Goal: Information Seeking & Learning: Check status

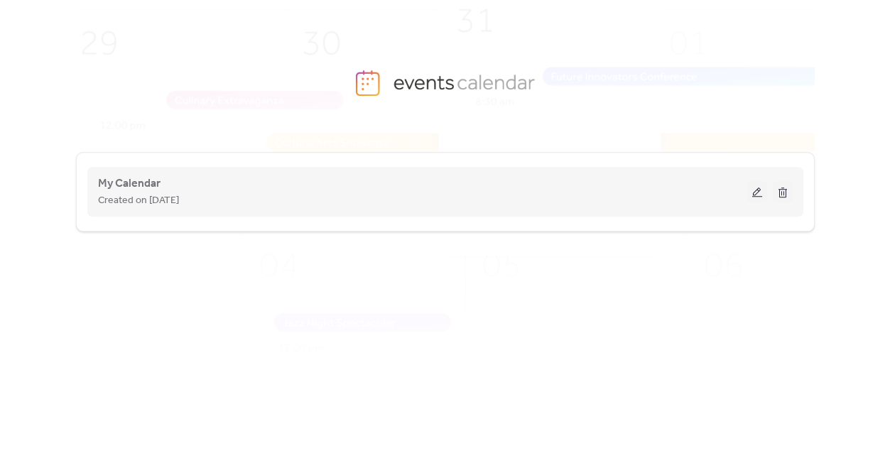
click at [755, 192] on button at bounding box center [758, 191] width 20 height 21
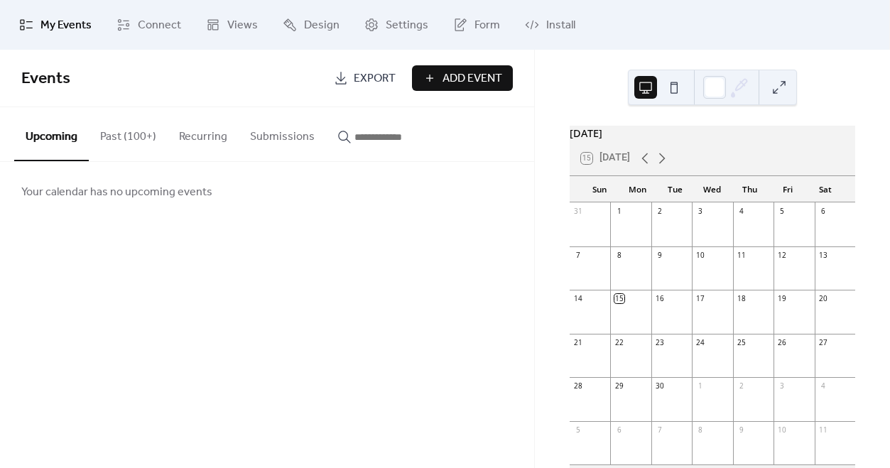
scroll to position [38, 0]
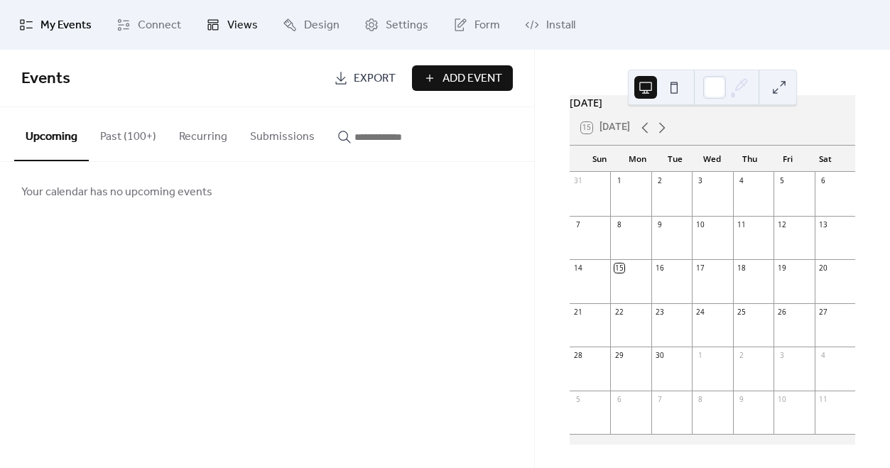
click at [242, 22] on span "Views" at bounding box center [242, 25] width 31 height 17
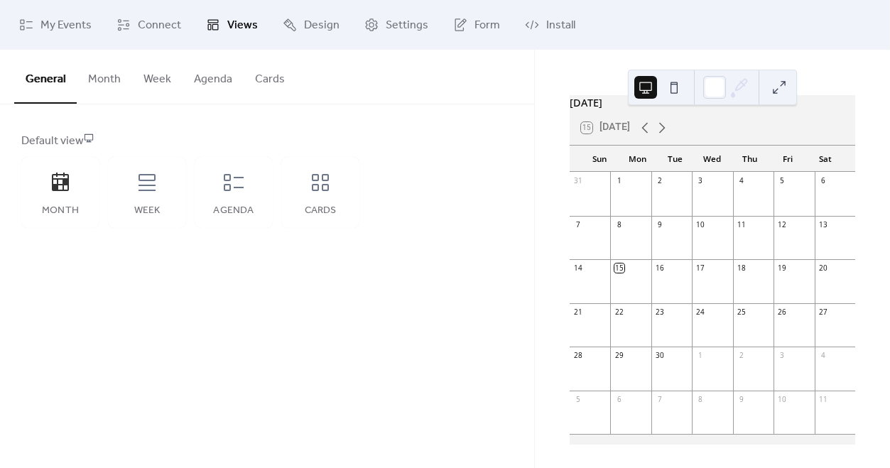
click at [218, 63] on button "Agenda" at bounding box center [213, 76] width 61 height 53
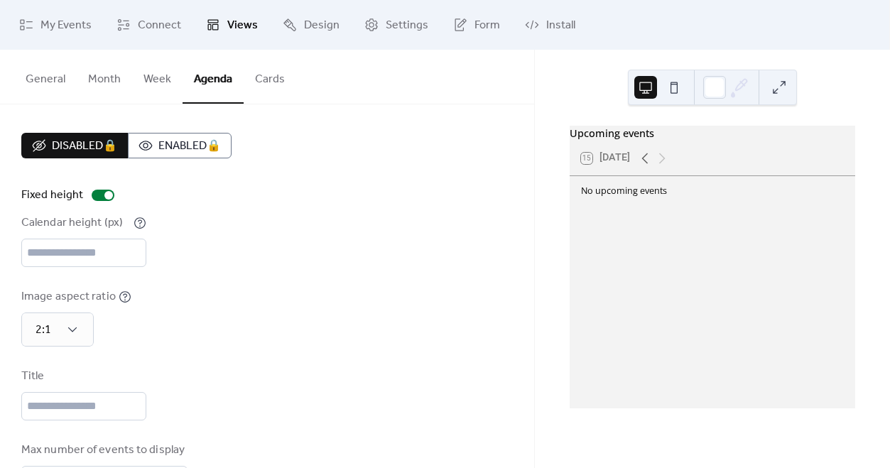
click at [273, 84] on button "Cards" at bounding box center [270, 76] width 53 height 53
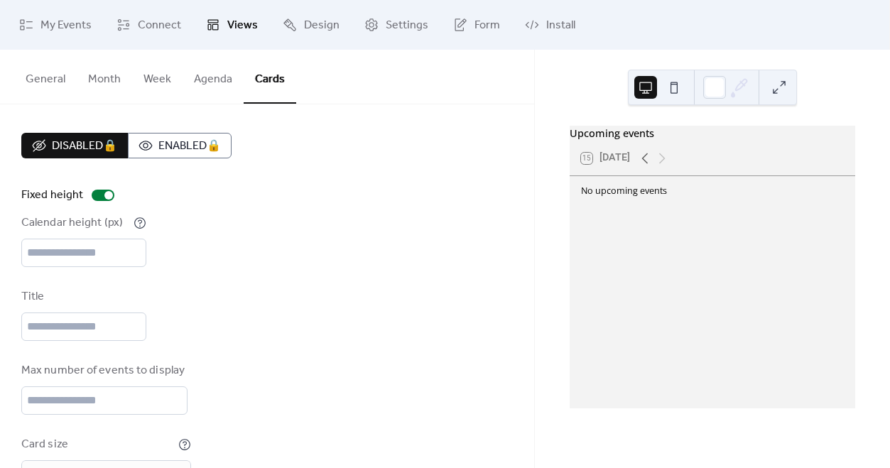
click at [97, 83] on button "Month" at bounding box center [104, 76] width 55 height 53
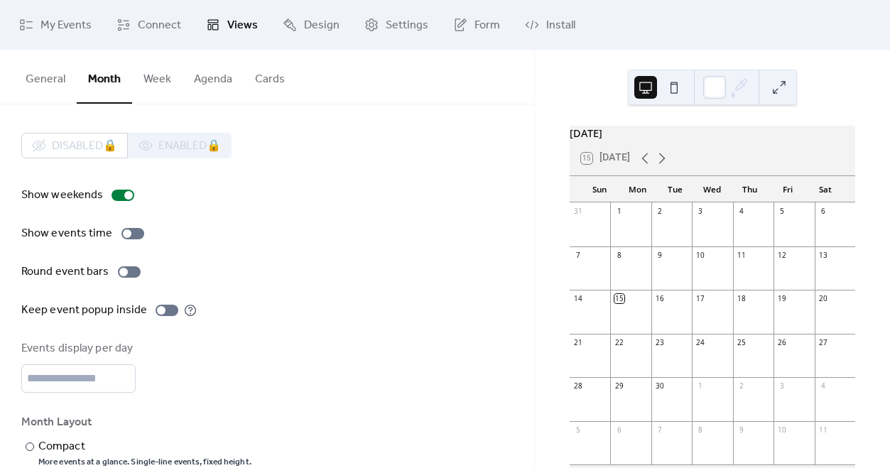
click at [43, 80] on button "General" at bounding box center [45, 76] width 63 height 53
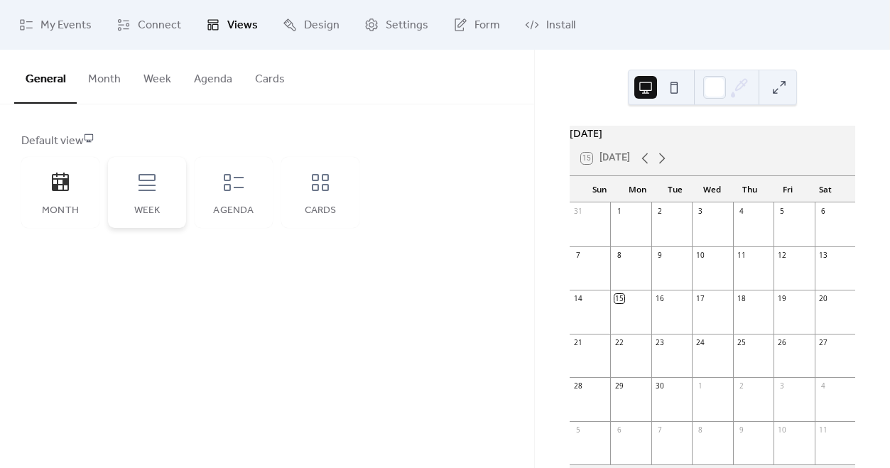
click at [156, 189] on icon at bounding box center [147, 182] width 23 height 23
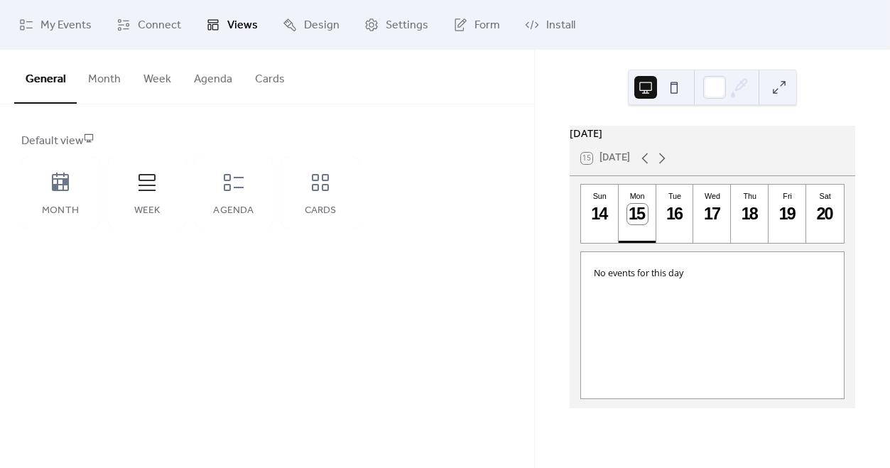
click at [161, 304] on div "General Month Week Agenda Cards Default view Month Week Agenda Cards Disabled 🔒…" at bounding box center [267, 259] width 534 height 419
click at [381, 6] on link "Settings" at bounding box center [396, 25] width 85 height 38
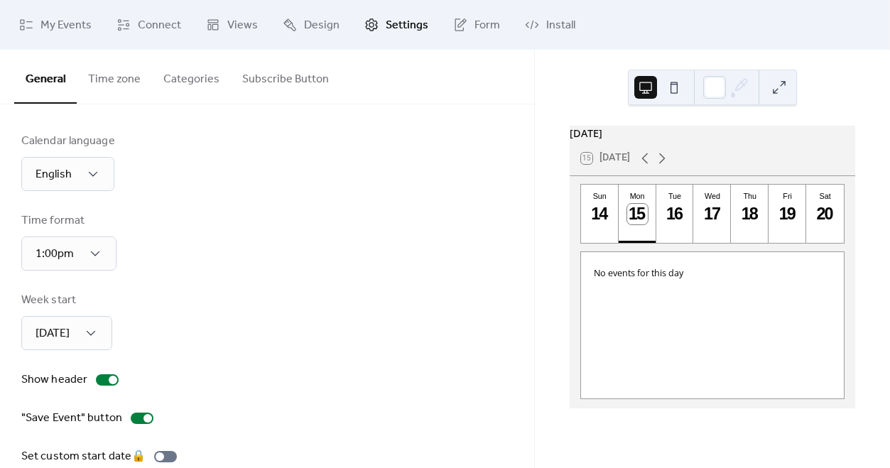
click at [386, 21] on span "Settings" at bounding box center [407, 25] width 43 height 17
click at [53, 23] on span "My Events" at bounding box center [66, 25] width 51 height 17
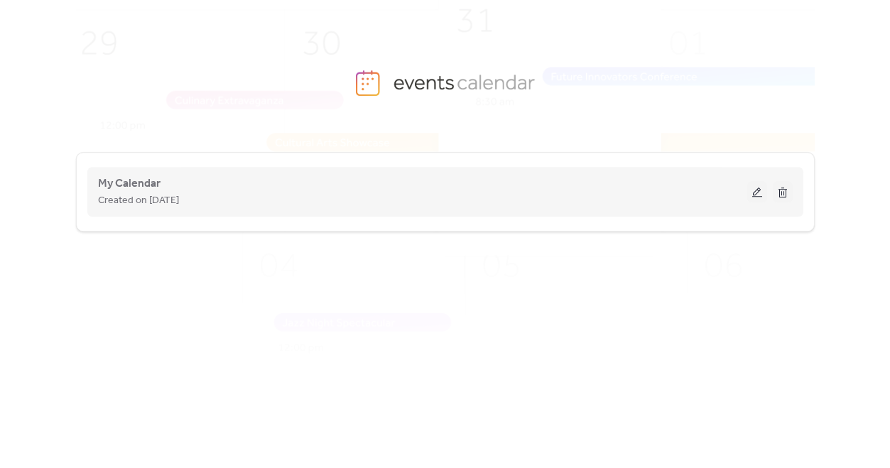
click at [641, 202] on div "Created on [DATE]" at bounding box center [422, 200] width 649 height 17
click at [762, 196] on button at bounding box center [758, 191] width 20 height 21
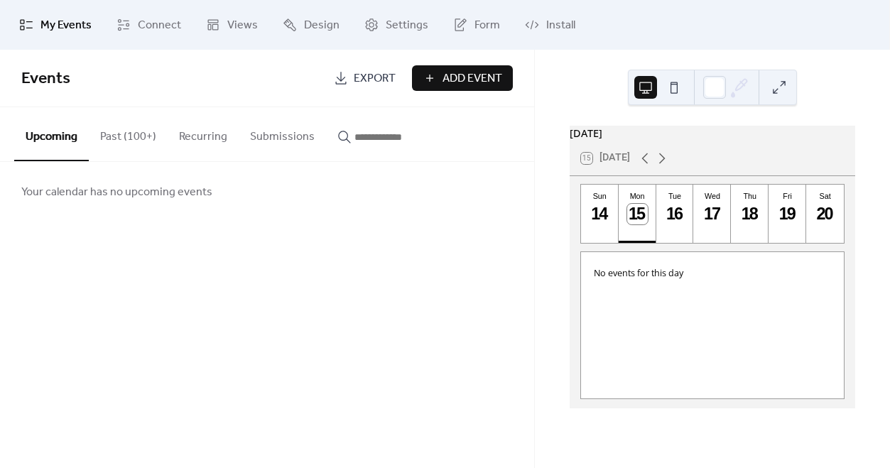
click at [392, 137] on input "button" at bounding box center [397, 137] width 85 height 17
click at [296, 135] on button "Submissions" at bounding box center [282, 133] width 87 height 53
click at [227, 139] on button "Recurring" at bounding box center [203, 133] width 71 height 53
click at [150, 139] on button "Past (100+)" at bounding box center [128, 133] width 79 height 53
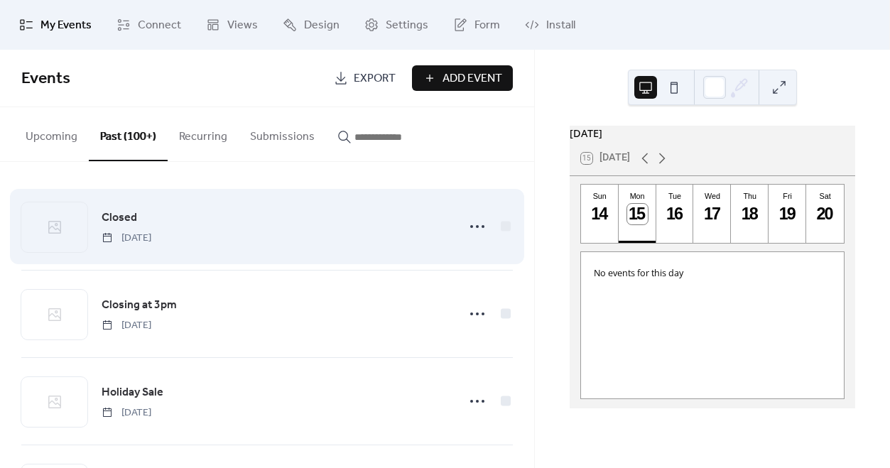
click at [360, 237] on div "Closed [DATE]" at bounding box center [275, 227] width 347 height 36
click at [476, 225] on circle at bounding box center [477, 226] width 3 height 3
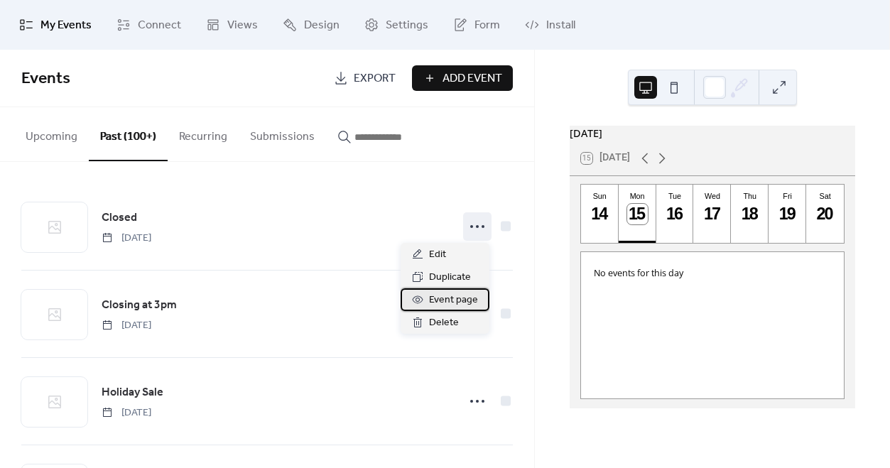
click at [443, 302] on span "Event page" at bounding box center [453, 300] width 49 height 17
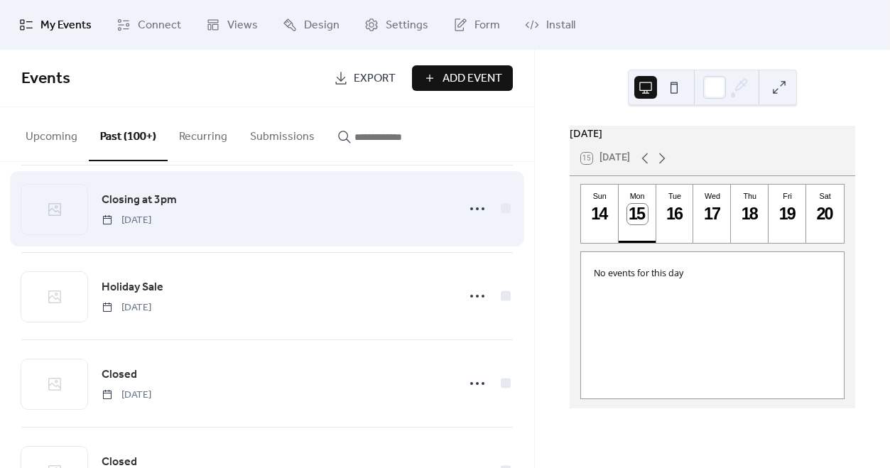
scroll to position [95, 0]
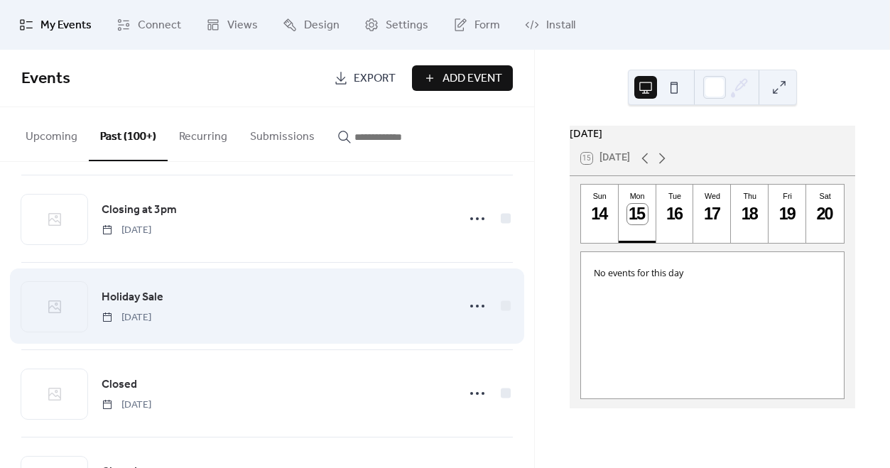
click at [313, 315] on div "Holiday Sale [DATE]" at bounding box center [275, 306] width 347 height 36
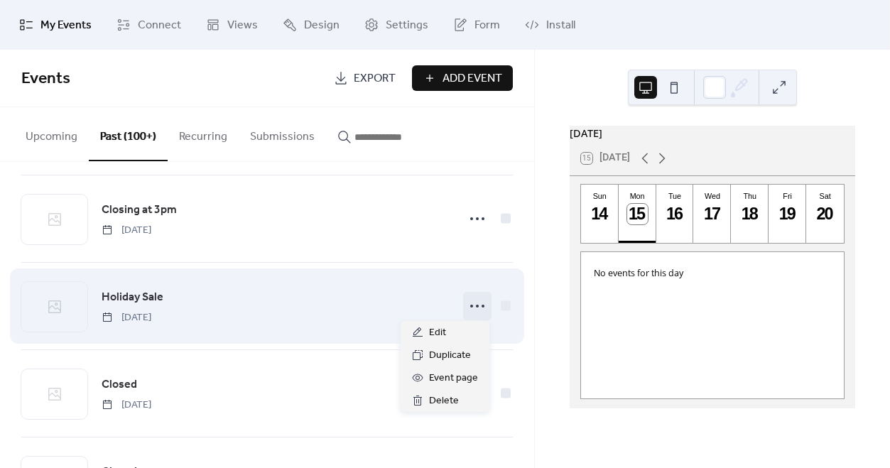
click at [476, 305] on circle at bounding box center [477, 306] width 3 height 3
click at [385, 305] on div "Holiday Sale [DATE]" at bounding box center [275, 306] width 347 height 36
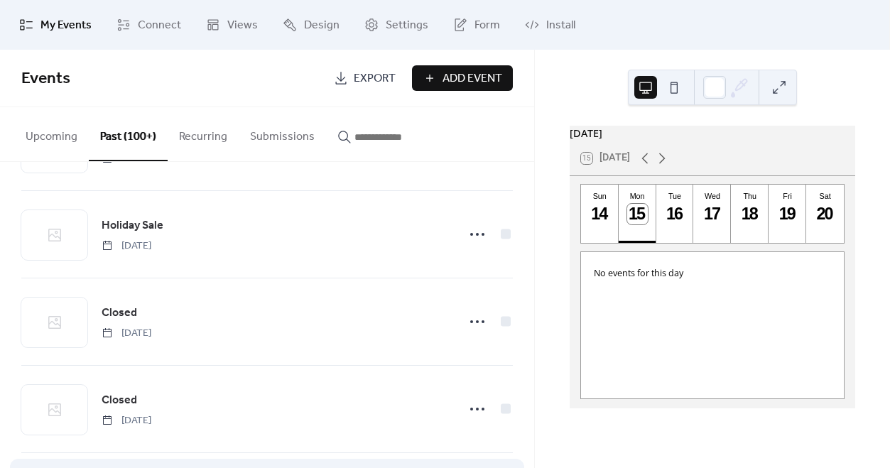
scroll to position [163, 0]
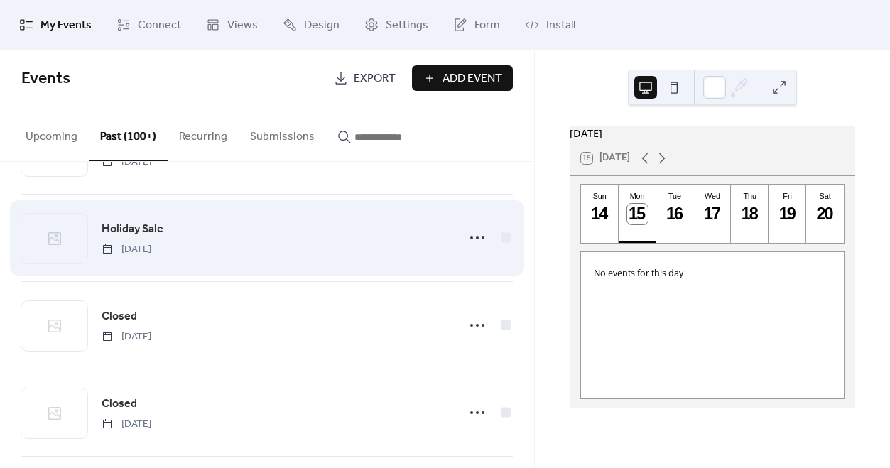
click at [415, 247] on div "Holiday Sale [DATE]" at bounding box center [275, 238] width 347 height 36
click at [474, 243] on icon at bounding box center [477, 238] width 23 height 23
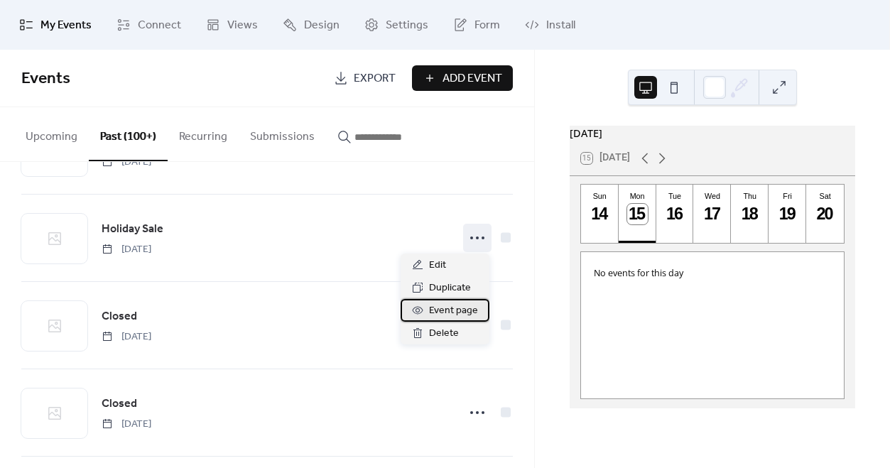
click at [451, 315] on span "Event page" at bounding box center [453, 311] width 49 height 17
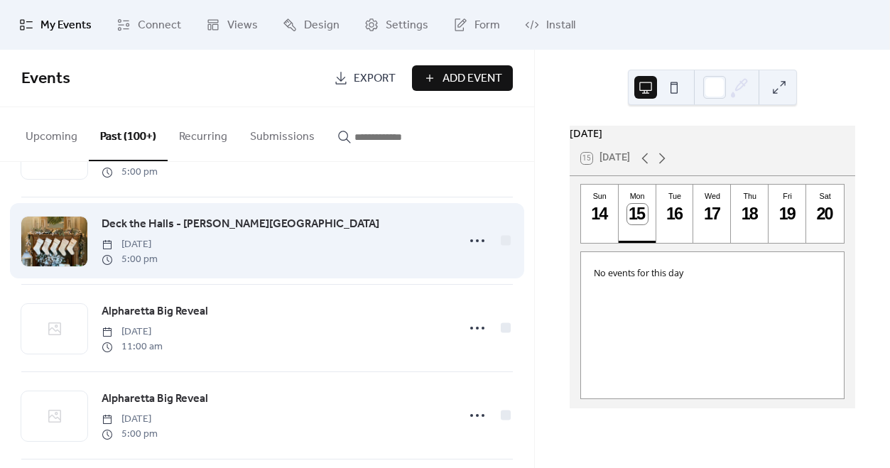
scroll to position [610, 0]
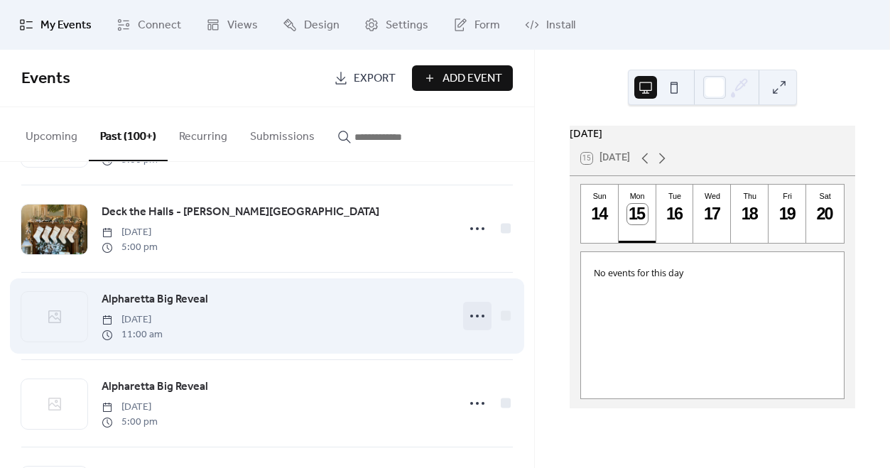
click at [470, 315] on icon at bounding box center [477, 316] width 23 height 23
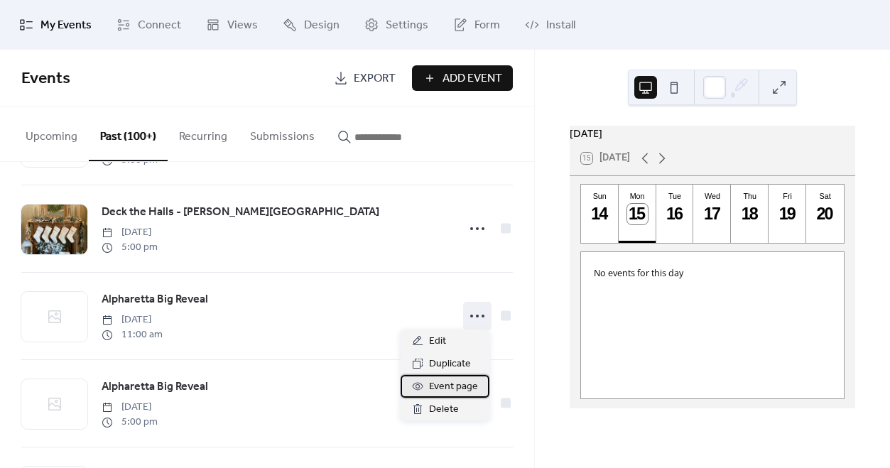
click at [445, 392] on span "Event page" at bounding box center [453, 387] width 49 height 17
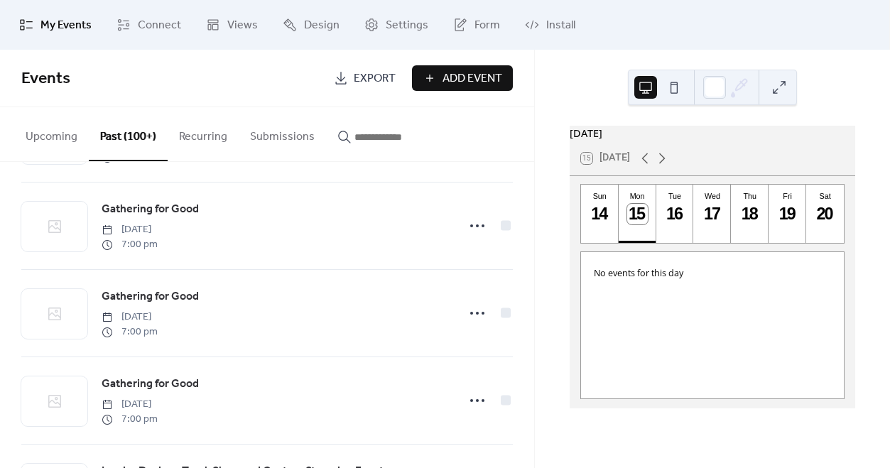
scroll to position [11074, 0]
